Goal: Transaction & Acquisition: Book appointment/travel/reservation

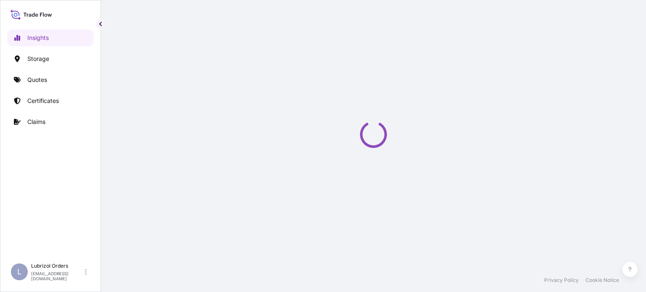
select select "2025"
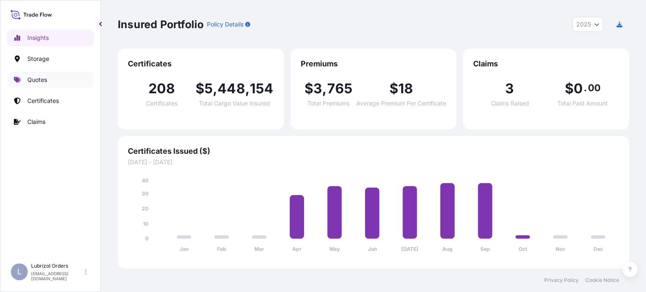
click at [47, 81] on p "Quotes" at bounding box center [37, 80] width 20 height 8
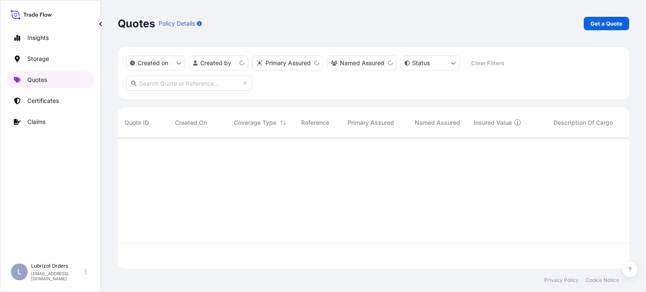
scroll to position [129, 505]
click at [604, 19] on p "Get a Quote" at bounding box center [606, 23] width 32 height 8
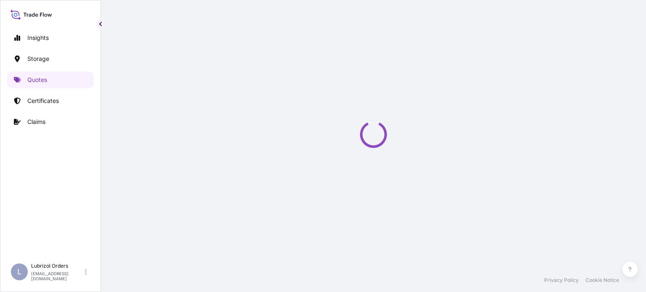
select select "Water"
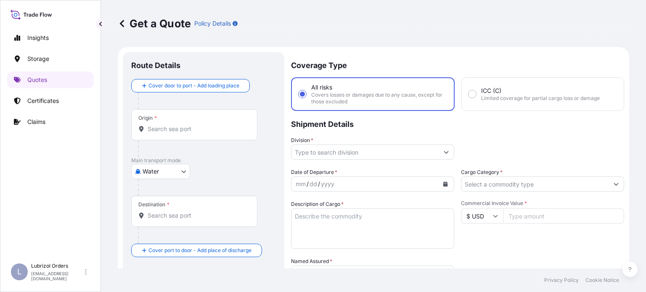
scroll to position [13, 0]
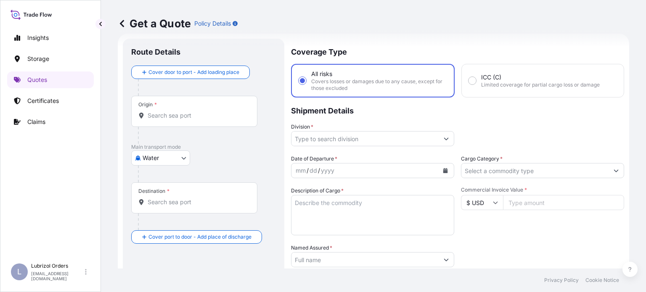
click at [212, 116] on input "Origin *" at bounding box center [197, 115] width 99 height 8
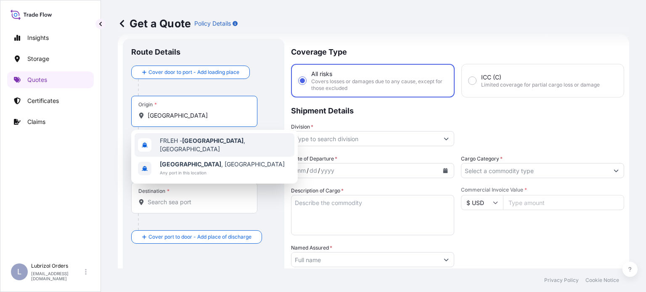
click at [210, 146] on span "FRLEH - [GEOGRAPHIC_DATA] , [GEOGRAPHIC_DATA]" at bounding box center [225, 145] width 131 height 17
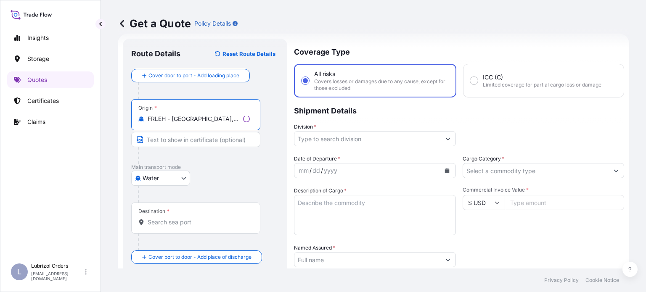
type input "FRLEH - [GEOGRAPHIC_DATA], [GEOGRAPHIC_DATA]"
click at [204, 230] on div "Destination *" at bounding box center [195, 218] width 129 height 31
click at [204, 227] on input "Destination *" at bounding box center [199, 222] width 102 height 8
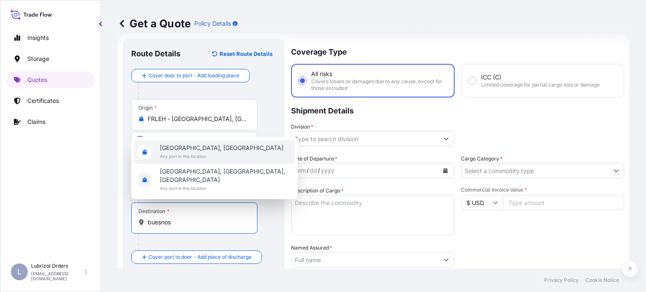
click at [224, 161] on span "Any port in this location" at bounding box center [222, 156] width 124 height 8
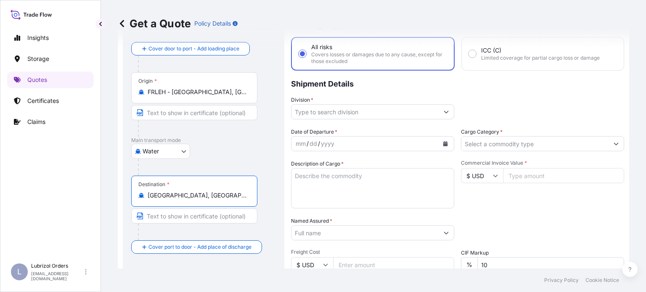
scroll to position [56, 0]
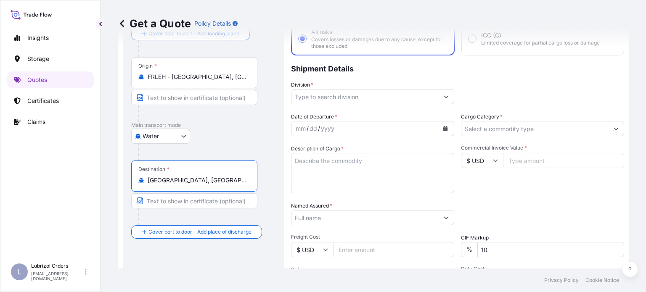
type input "[GEOGRAPHIC_DATA], [GEOGRAPHIC_DATA]"
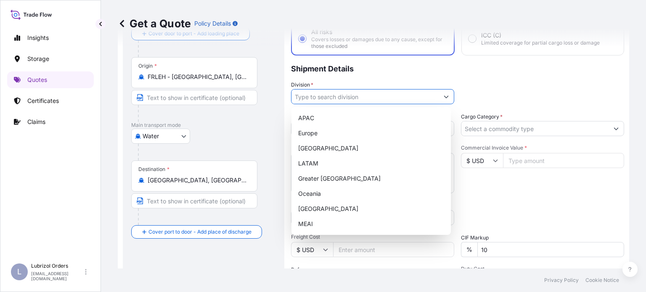
click at [410, 101] on input "Division *" at bounding box center [364, 96] width 147 height 15
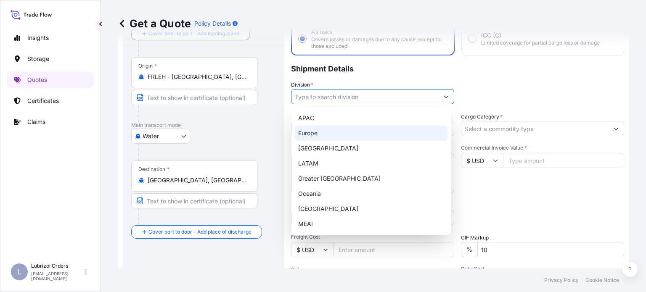
click at [355, 132] on div "Europe" at bounding box center [371, 133] width 153 height 15
type input "Europe"
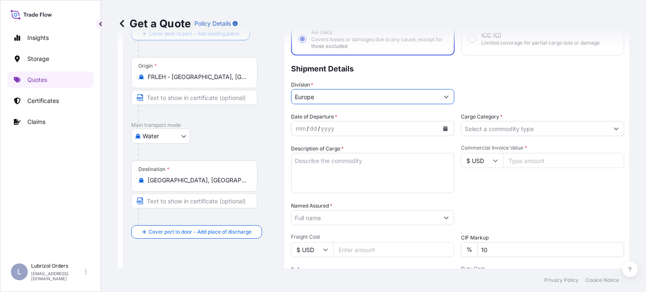
click at [429, 126] on div "mm / dd / yyyy" at bounding box center [364, 128] width 147 height 15
click at [445, 127] on button "Calendar" at bounding box center [445, 128] width 13 height 13
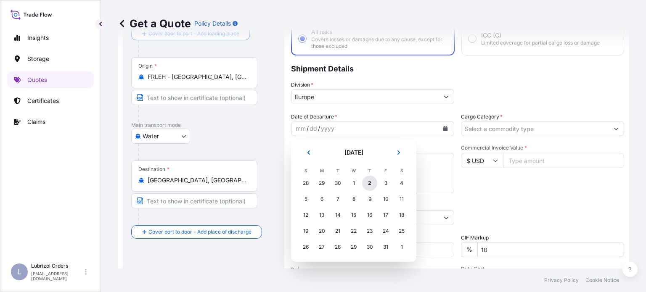
click at [370, 182] on div "2" at bounding box center [369, 183] width 15 height 15
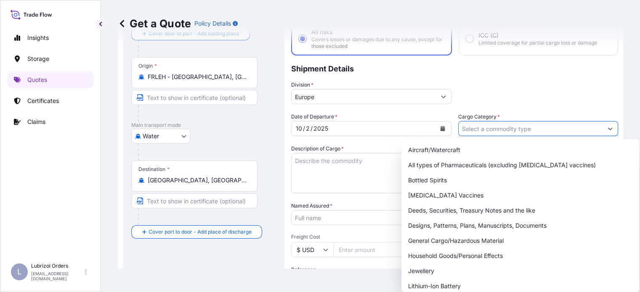
click at [505, 134] on input "Cargo Category *" at bounding box center [530, 128] width 144 height 15
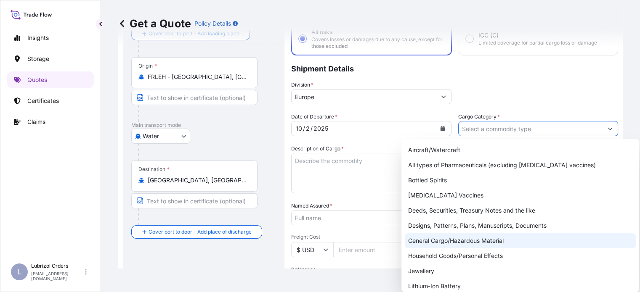
click at [468, 242] on div "General Cargo/Hazardous Material" at bounding box center [520, 240] width 231 height 15
type input "General Cargo/Hazardous Material"
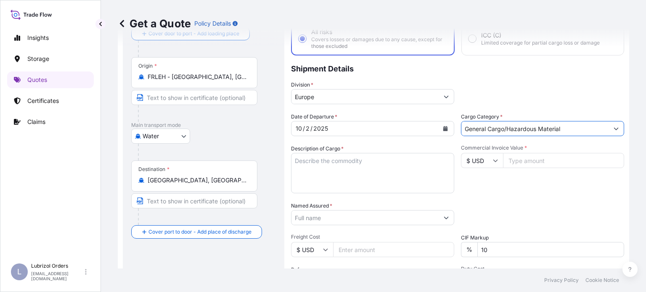
click at [496, 161] on input "$ USD" at bounding box center [482, 160] width 42 height 15
click at [480, 183] on div "€ EUR" at bounding box center [478, 183] width 35 height 16
type input "€ EUR"
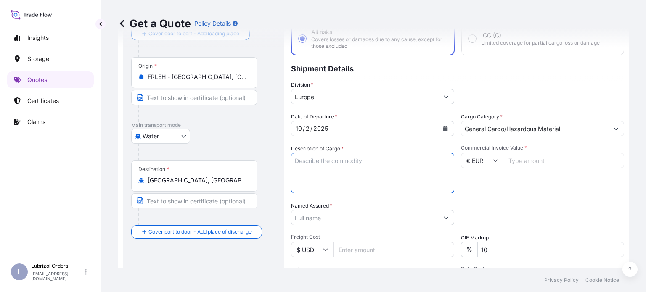
click at [381, 169] on textarea "Description of Cargo *" at bounding box center [372, 173] width 163 height 40
click at [414, 177] on textarea "Description of Cargo *" at bounding box center [372, 173] width 163 height 40
paste textarea "7 DRUMS OF T122"
click at [323, 186] on textarea "7 DRUMS OF T122" at bounding box center [372, 173] width 163 height 40
click at [309, 188] on textarea "7 DRUMS OF T122" at bounding box center [372, 173] width 163 height 40
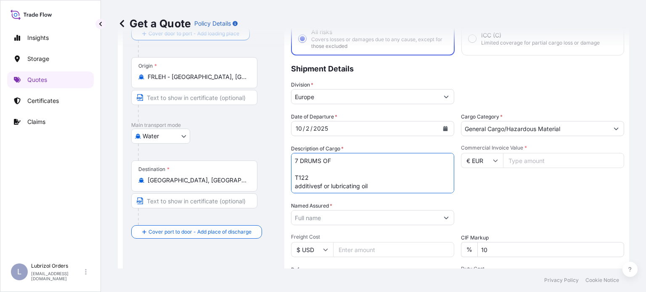
type textarea "7 DRUMS OF T122 additivesf or lubricating oil"
click at [415, 220] on input "Named Assured *" at bounding box center [364, 217] width 147 height 15
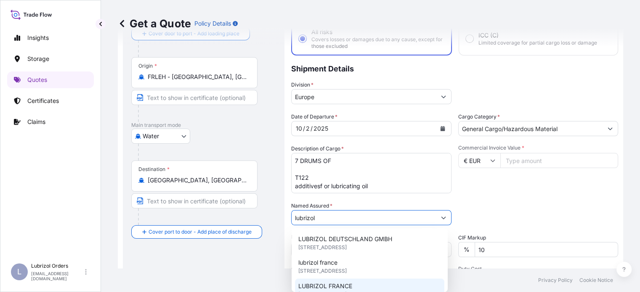
click at [352, 282] on div "LUBRIZOL [GEOGRAPHIC_DATA] [STREET_ADDRESS]" at bounding box center [369, 291] width 149 height 24
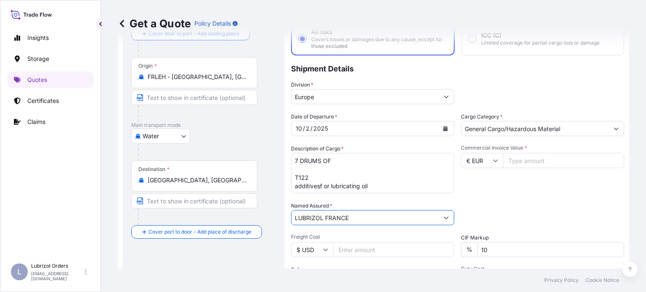
type input "LUBRIZOL FRANCE"
click at [513, 160] on input "Commercial Invoice Value *" at bounding box center [563, 160] width 121 height 15
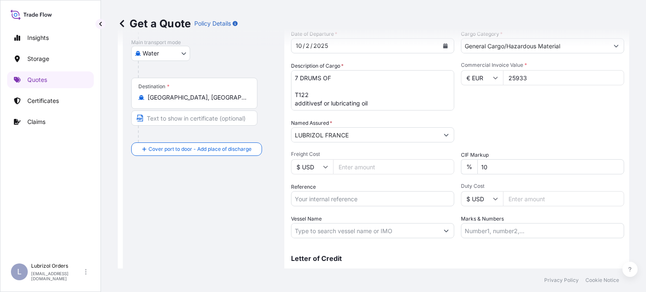
scroll to position [140, 0]
type input "25933"
click at [376, 207] on div "Date of Departure * [DATE] Cargo Category * General Cargo/Hazardous Material De…" at bounding box center [457, 133] width 333 height 209
click at [380, 203] on input "Reference" at bounding box center [372, 197] width 163 height 15
paste input "1155539925"
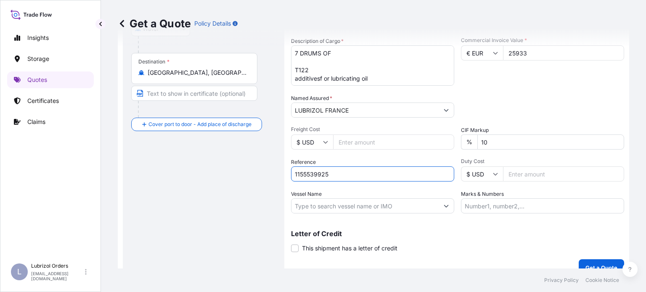
scroll to position [175, 0]
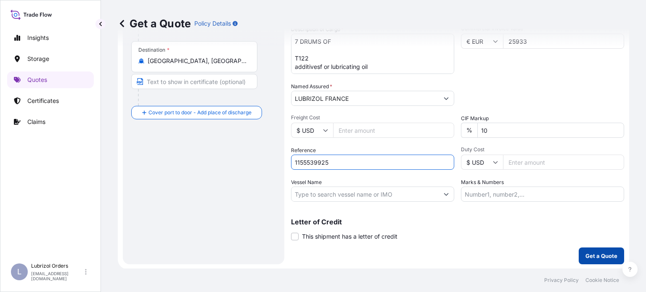
type input "1155539925"
click at [587, 254] on p "Get a Quote" at bounding box center [601, 256] width 32 height 8
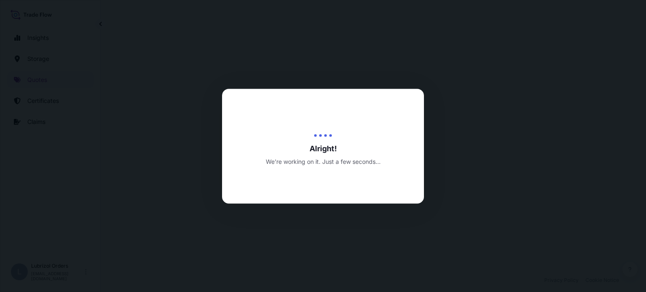
select select "Water"
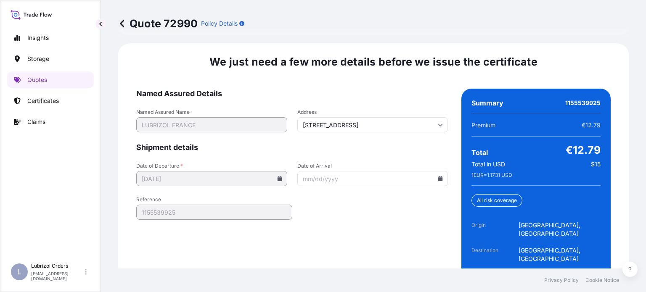
scroll to position [1322, 0]
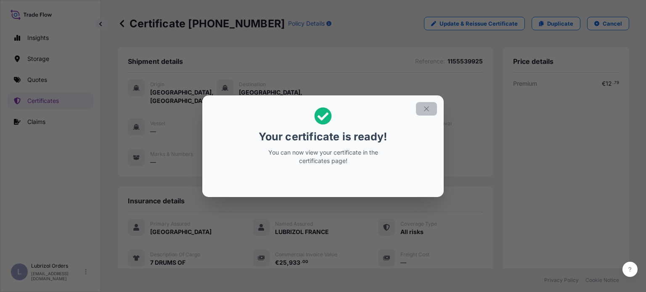
click at [428, 107] on icon "button" at bounding box center [426, 108] width 5 height 5
